Goal: Navigation & Orientation: Find specific page/section

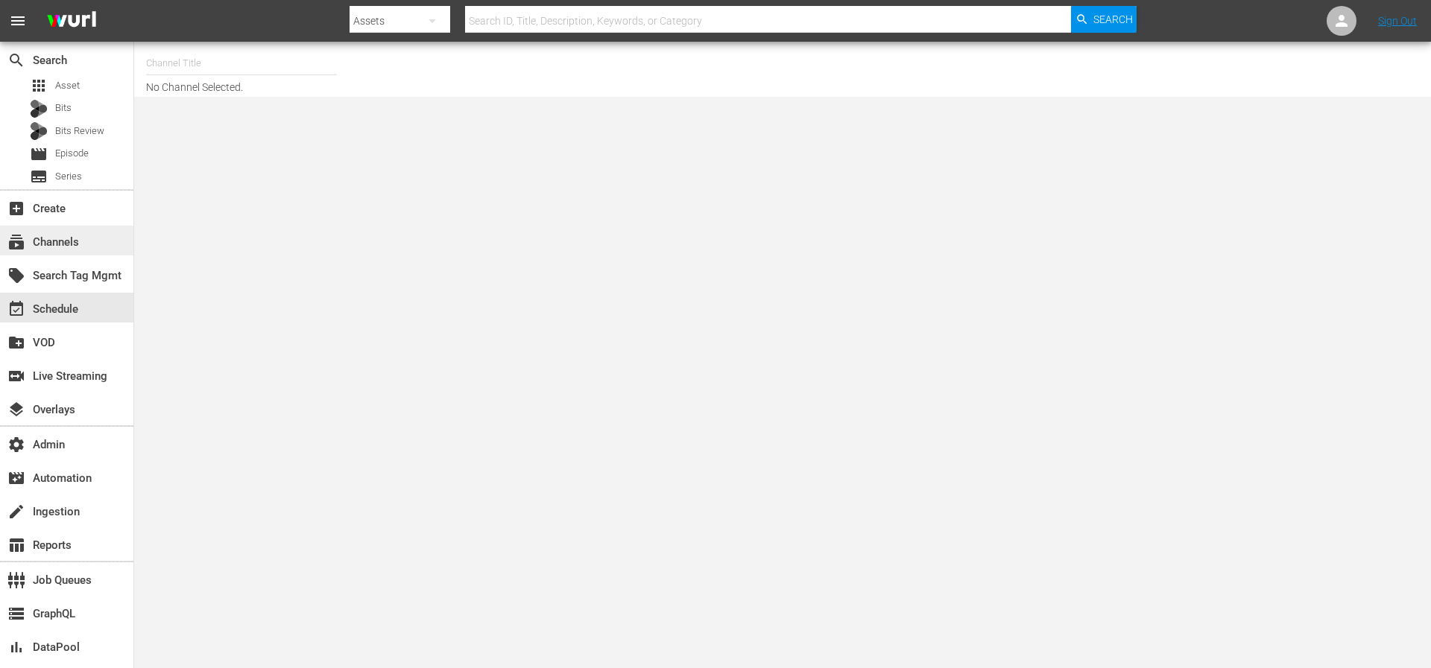
click at [54, 244] on div "subscriptions Channels" at bounding box center [41, 239] width 83 height 13
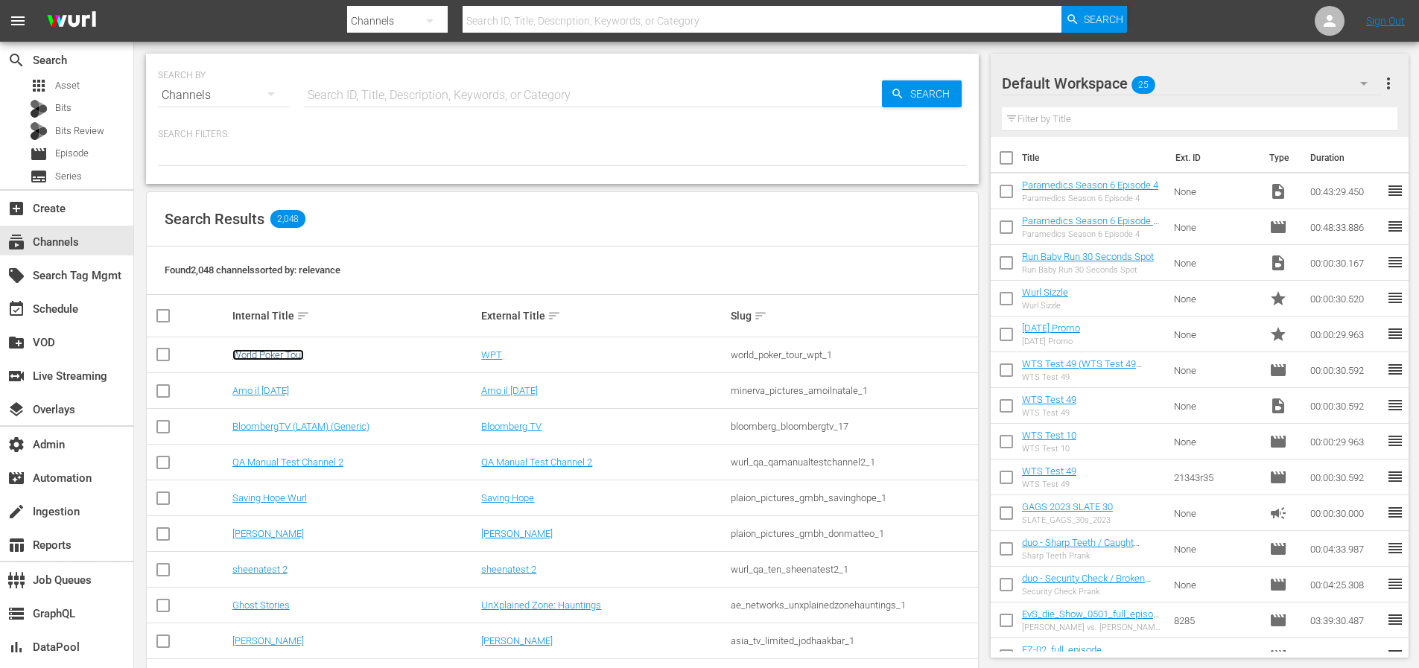
click at [259, 354] on link "World Poker Tour" at bounding box center [268, 354] width 72 height 11
